Goal: Navigation & Orientation: Find specific page/section

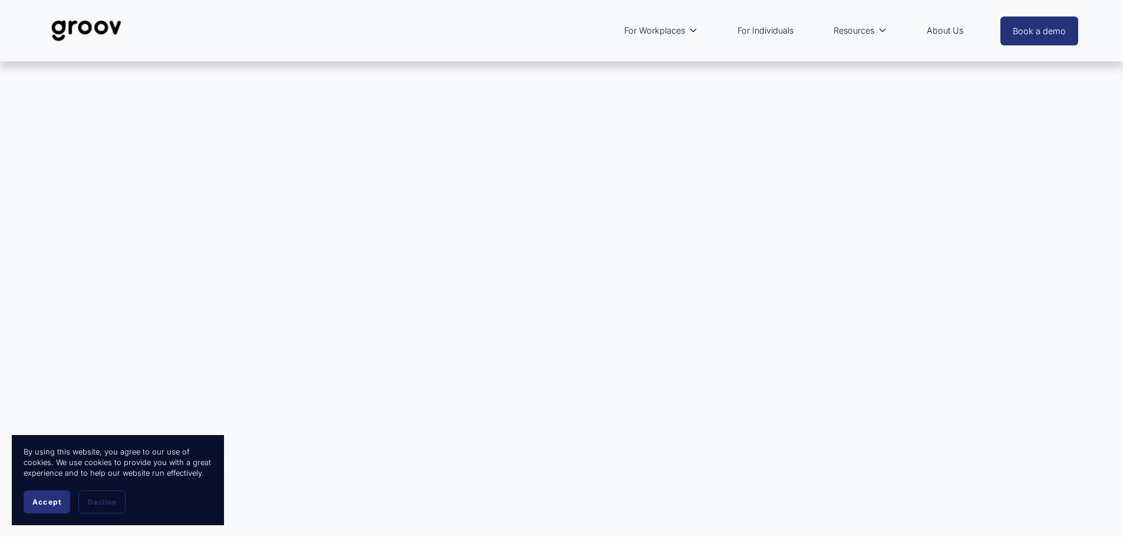
click at [769, 31] on link "For Individuals" at bounding box center [765, 30] width 68 height 27
click at [46, 494] on button "Accept" at bounding box center [47, 501] width 47 height 23
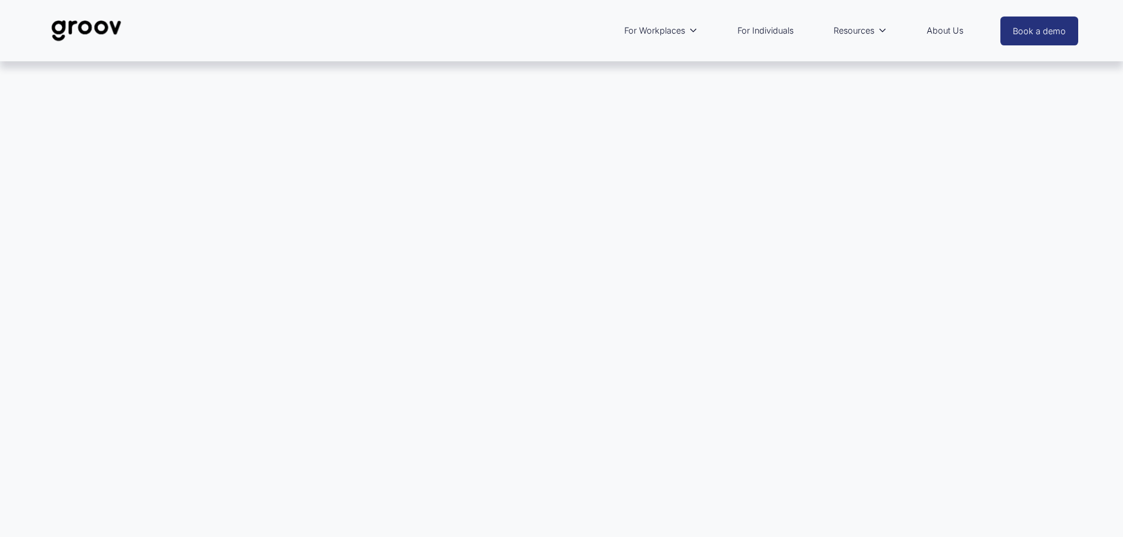
click at [1040, 27] on link "Book a demo" at bounding box center [1039, 31] width 78 height 29
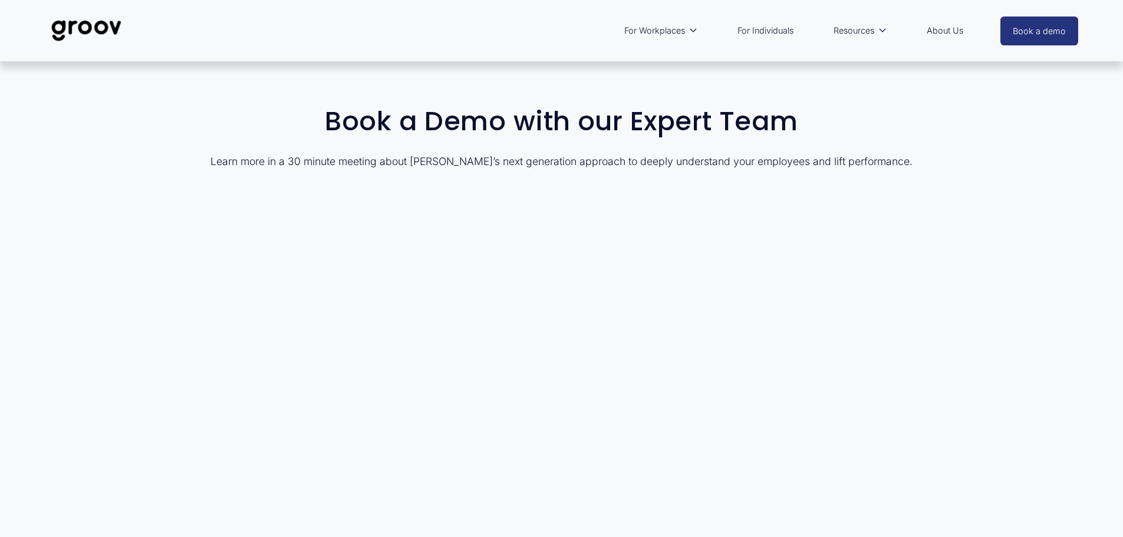
click at [939, 28] on link "About Us" at bounding box center [945, 30] width 48 height 27
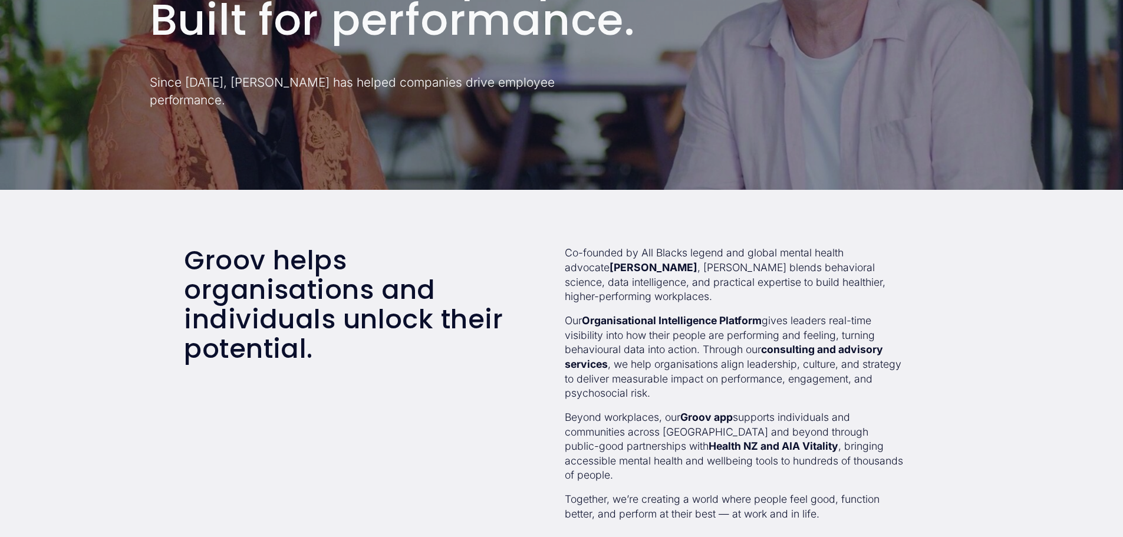
scroll to position [236, 0]
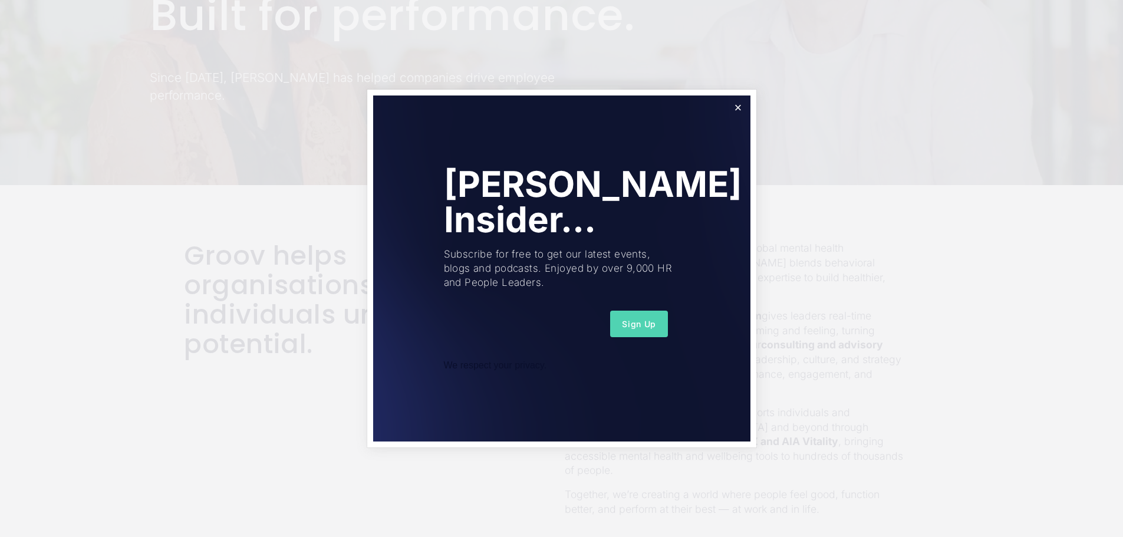
click at [629, 319] on span "Sign Up" at bounding box center [639, 324] width 34 height 10
click at [531, 378] on div "Please enter a valid email address." at bounding box center [562, 379] width 222 height 14
click at [566, 380] on div "Please enter a valid email address." at bounding box center [562, 379] width 222 height 14
click at [677, 370] on div "We respect your privacy." at bounding box center [562, 365] width 236 height 11
click at [653, 379] on div "Please enter a valid email address." at bounding box center [562, 379] width 222 height 14
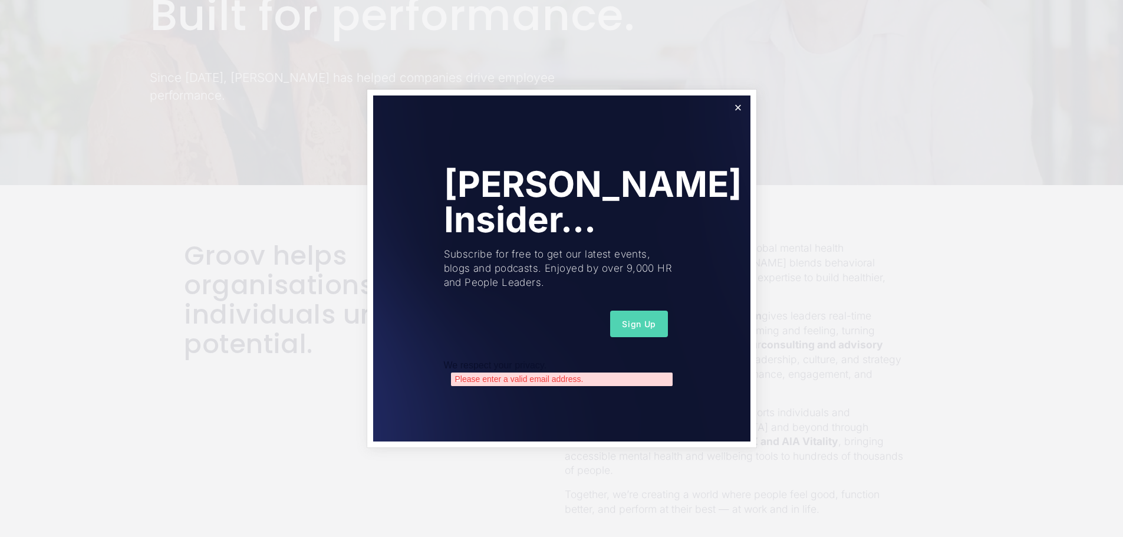
click at [646, 388] on div "Join Groov Insider... Subscribe for free to get our latest events, blogs and po…" at bounding box center [561, 267] width 377 height 345
click at [647, 380] on div "Please enter a valid email address." at bounding box center [562, 379] width 222 height 14
drag, startPoint x: 802, startPoint y: 284, endPoint x: 803, endPoint y: 245, distance: 39.5
click at [802, 278] on div at bounding box center [561, 268] width 1123 height 537
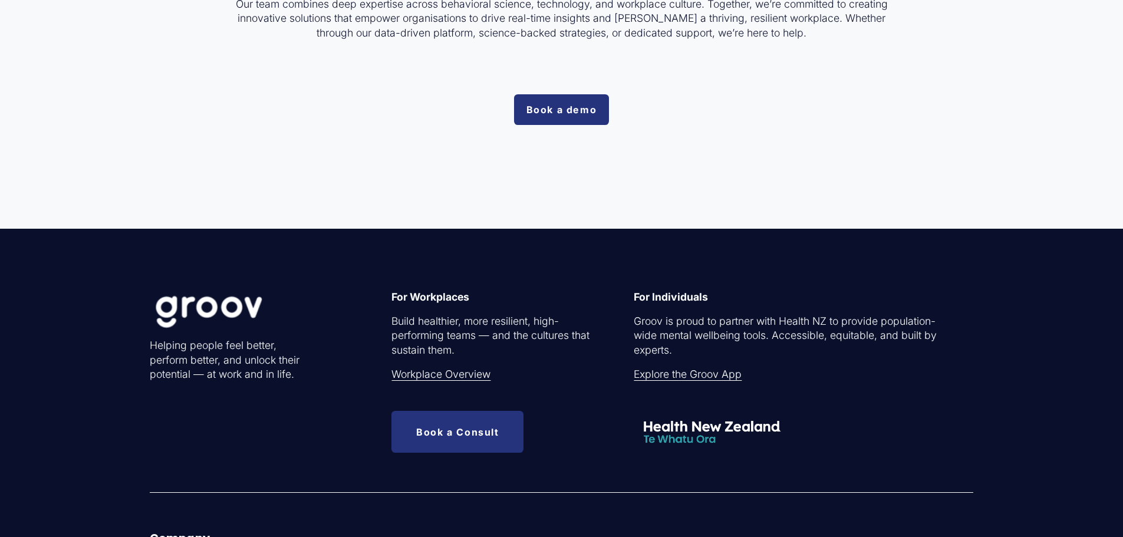
scroll to position [3595, 0]
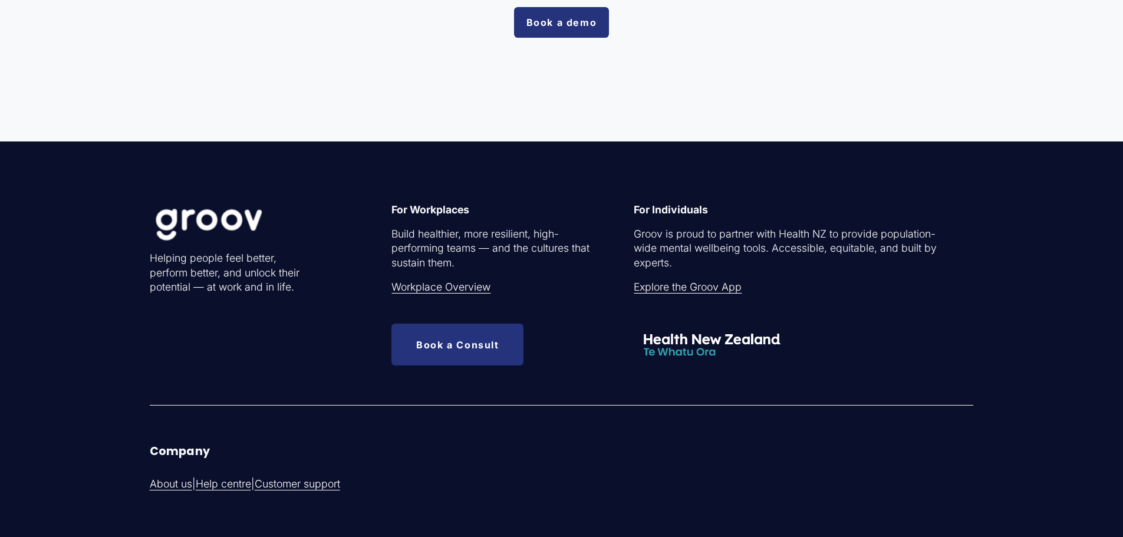
click at [682, 292] on link "Explore the Groov App" at bounding box center [688, 287] width 108 height 15
